Goal: Transaction & Acquisition: Purchase product/service

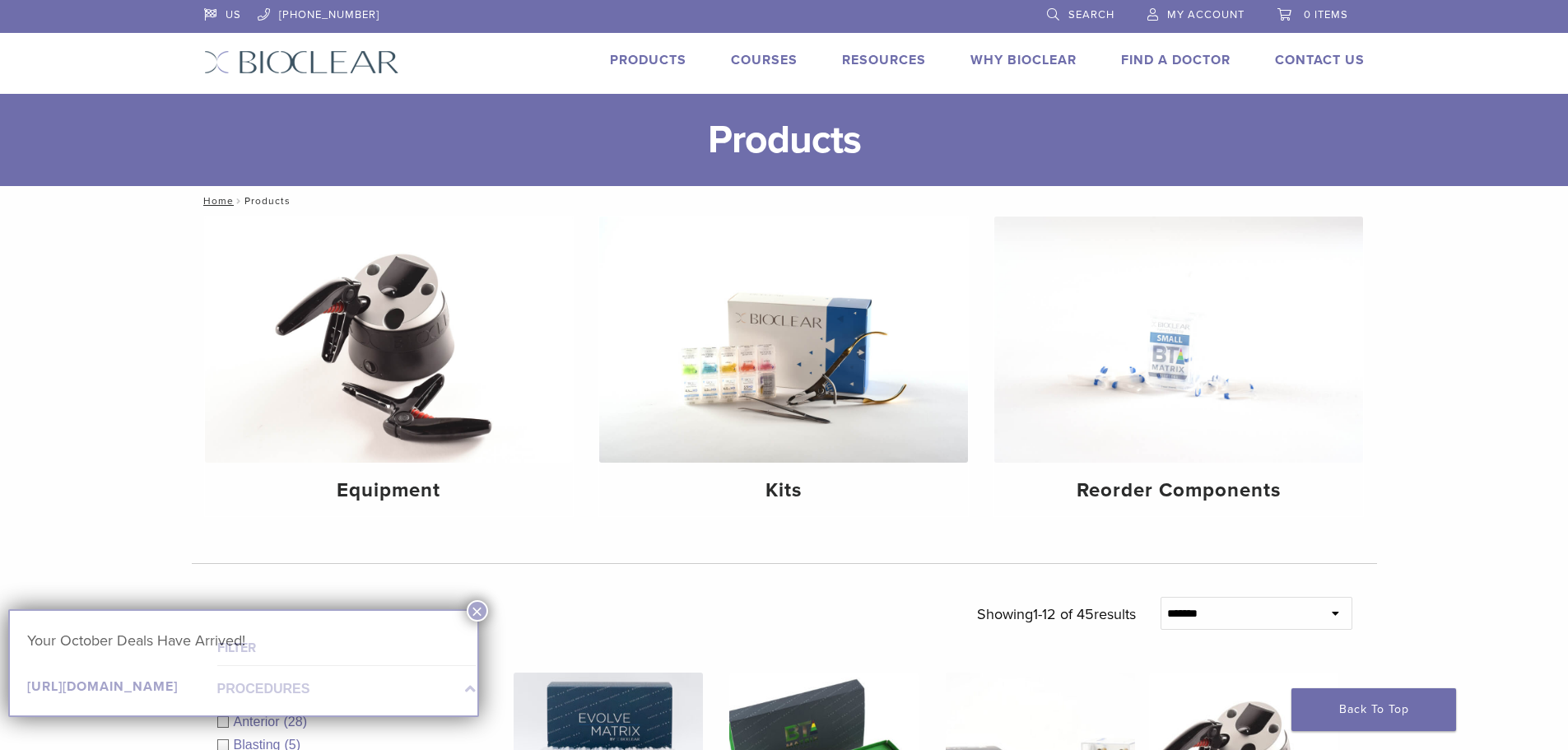
click at [788, 337] on img at bounding box center [783, 339] width 369 height 246
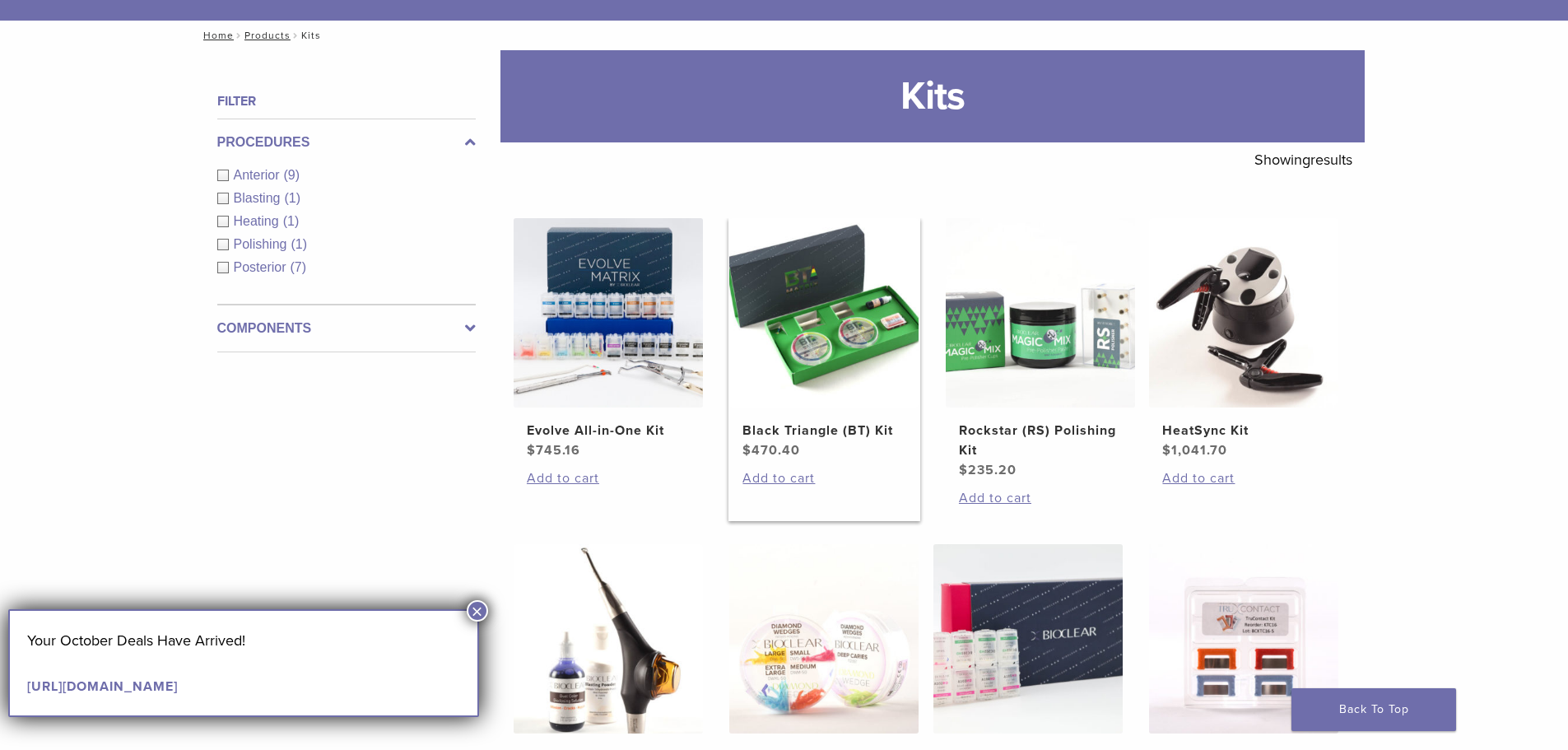
scroll to position [165, 0]
click at [637, 430] on h2 "Evolve All-in-One Kit" at bounding box center [608, 431] width 163 height 19
